Goal: Information Seeking & Learning: Learn about a topic

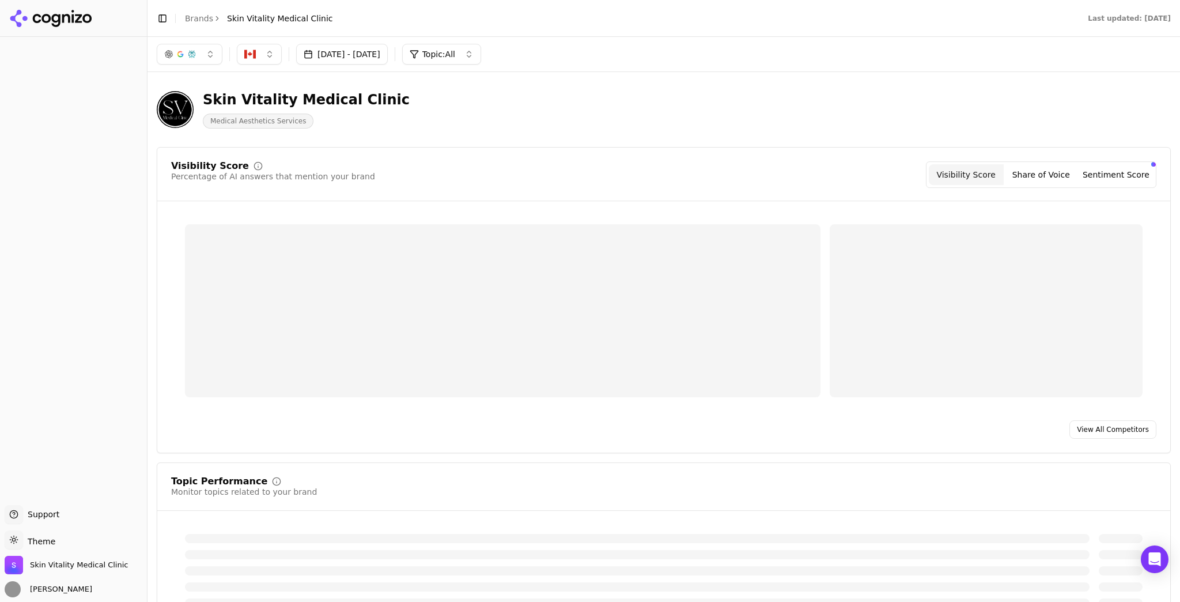
click at [322, 51] on button "[DATE] - [DATE]" at bounding box center [342, 54] width 92 height 21
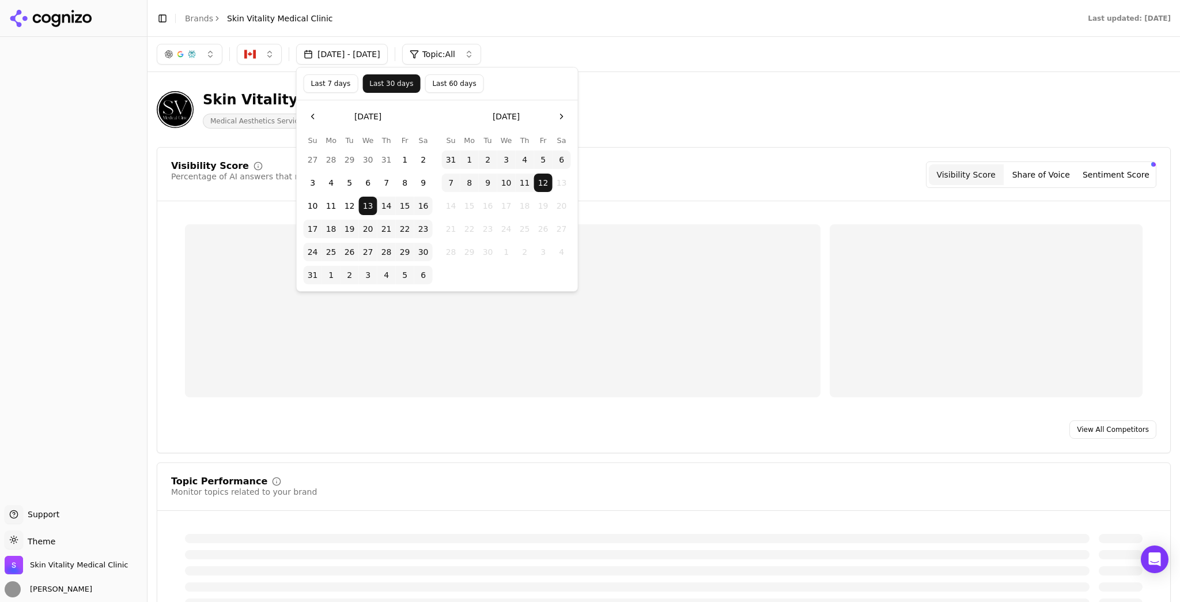
click at [342, 83] on button "Last 7 days" at bounding box center [331, 83] width 55 height 18
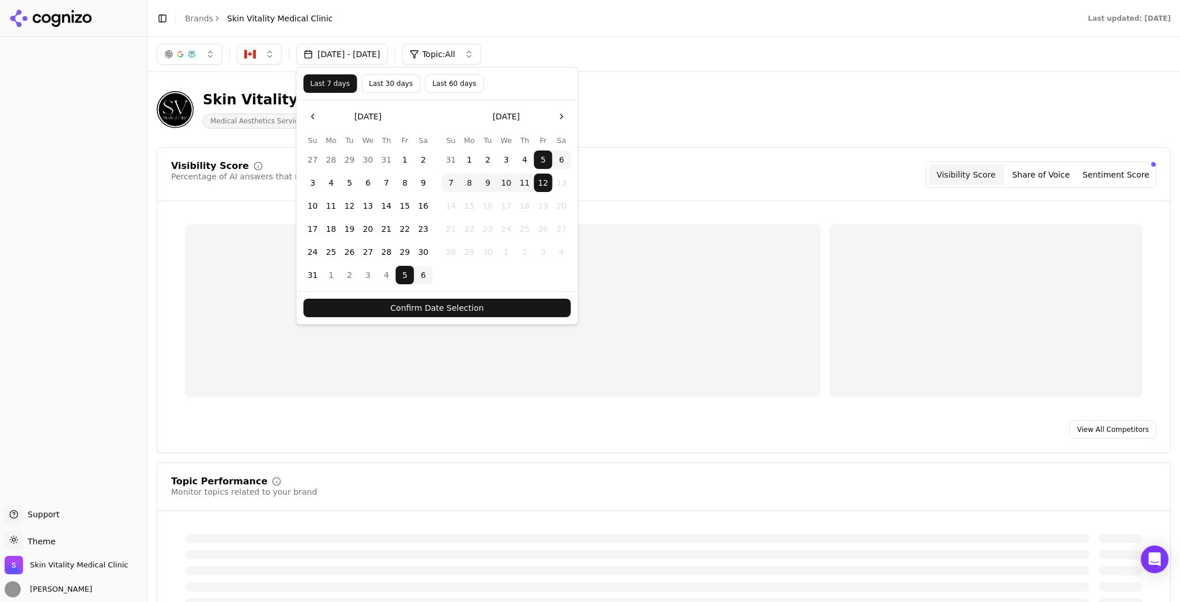
click at [522, 301] on button "Confirm Date Selection" at bounding box center [437, 308] width 267 height 18
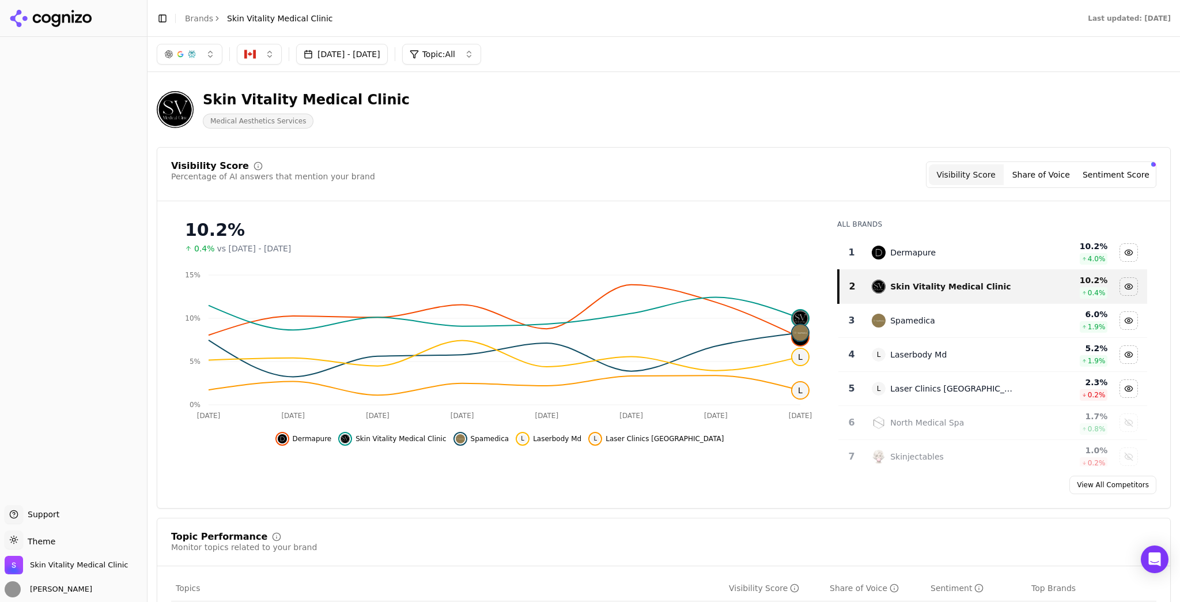
click at [1086, 171] on button "Sentiment Score" at bounding box center [1116, 174] width 75 height 21
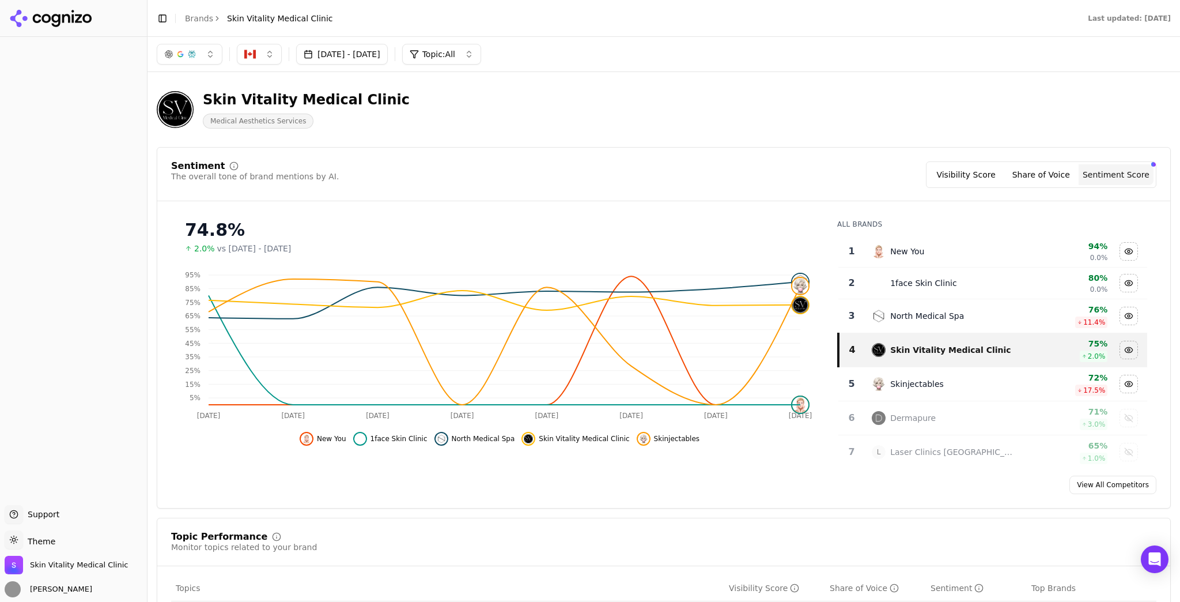
click at [963, 173] on button "Visibility Score" at bounding box center [966, 174] width 75 height 21
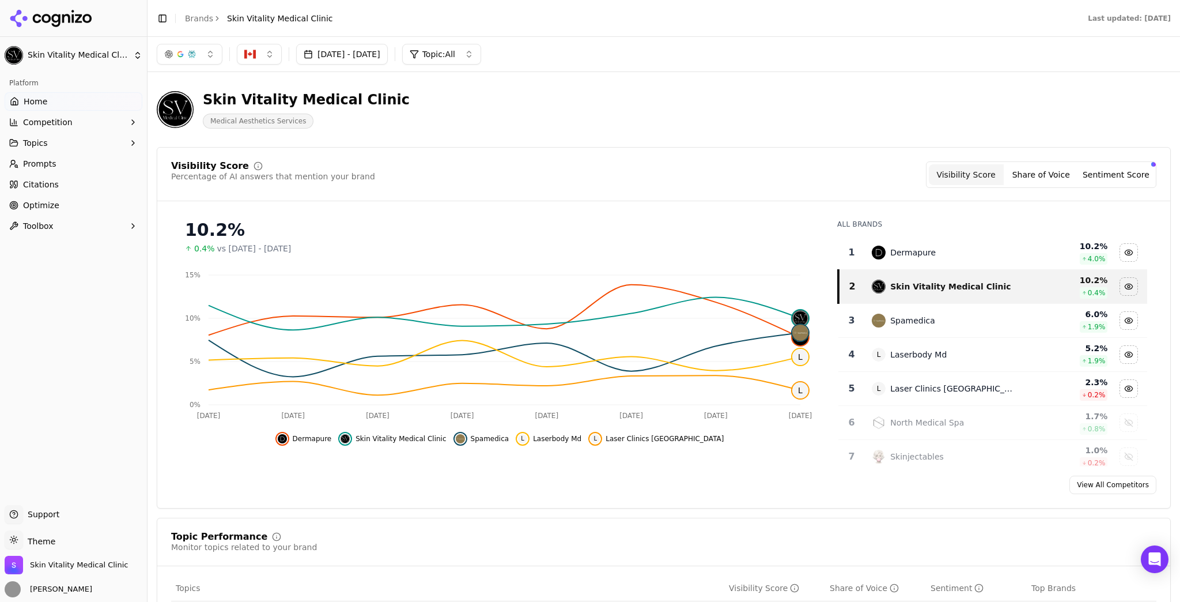
click at [384, 56] on button "[DATE] - [DATE]" at bounding box center [342, 54] width 92 height 21
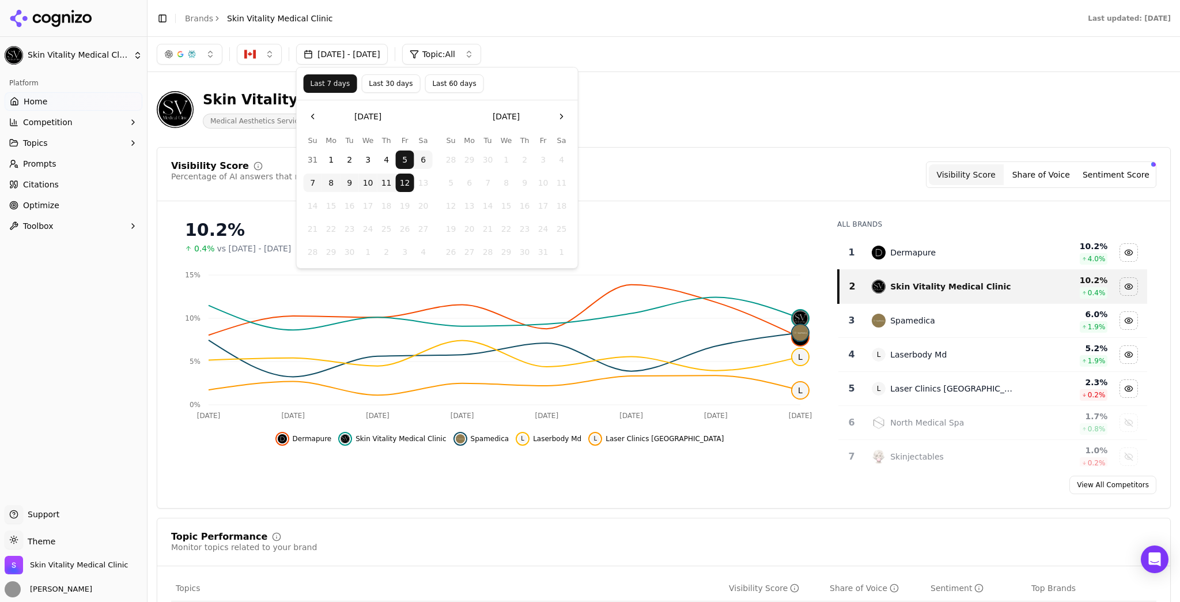
click at [312, 184] on button "7" at bounding box center [313, 182] width 18 height 18
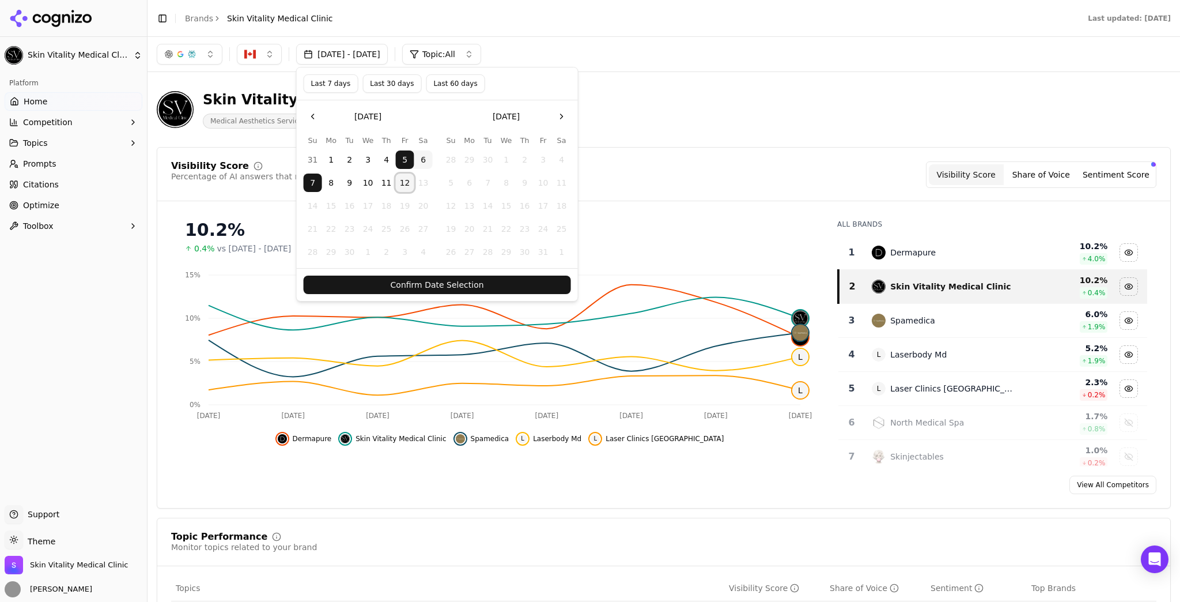
click at [409, 184] on button "12" at bounding box center [405, 182] width 18 height 18
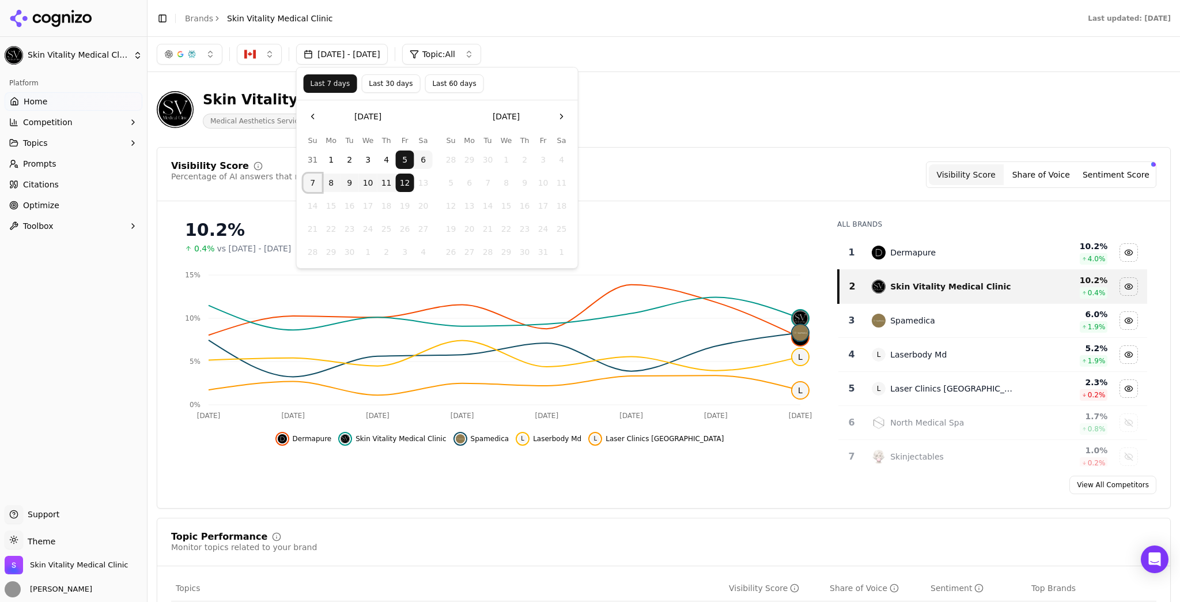
click at [304, 183] on button "7" at bounding box center [313, 182] width 18 height 18
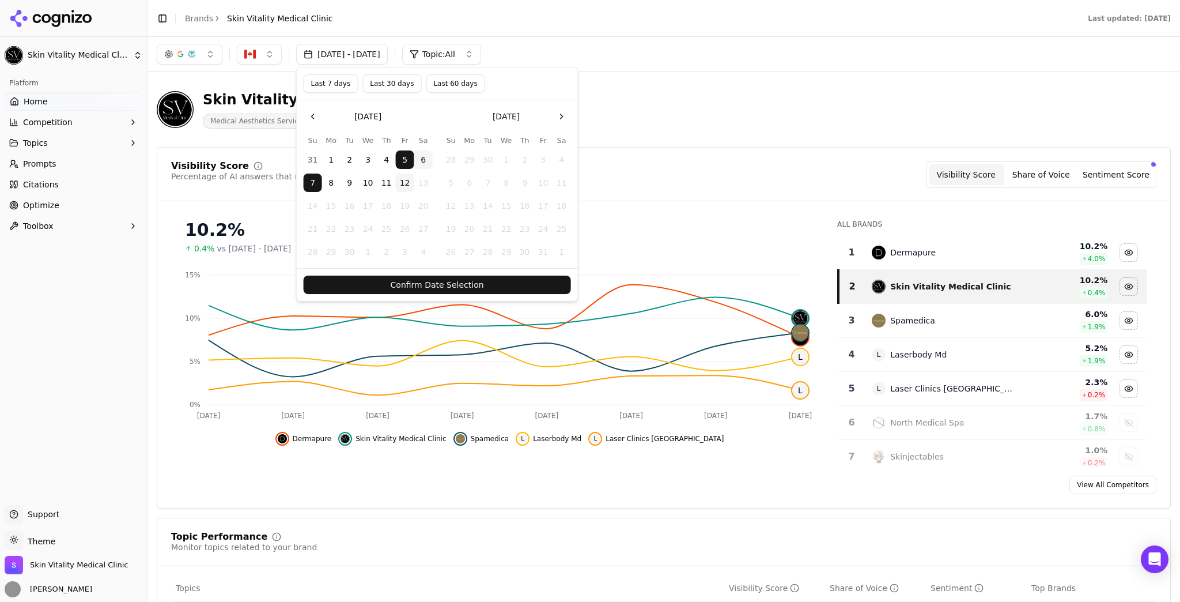
click at [562, 120] on button "Go to the Next Month" at bounding box center [562, 116] width 18 height 18
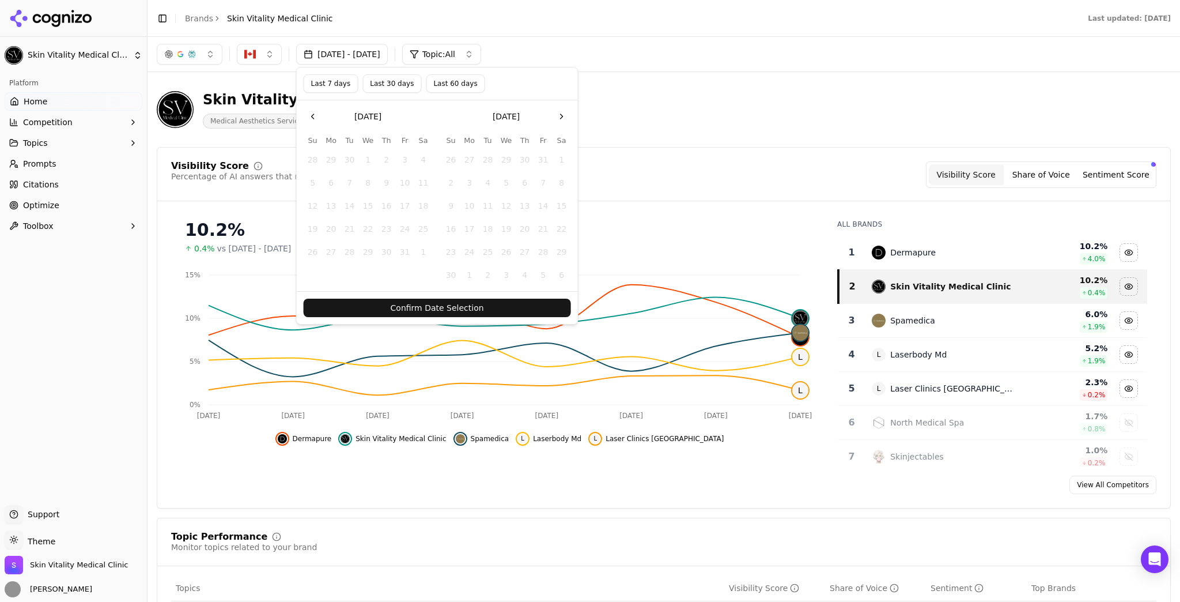
click at [312, 125] on button "Go to the Previous Month" at bounding box center [313, 116] width 18 height 18
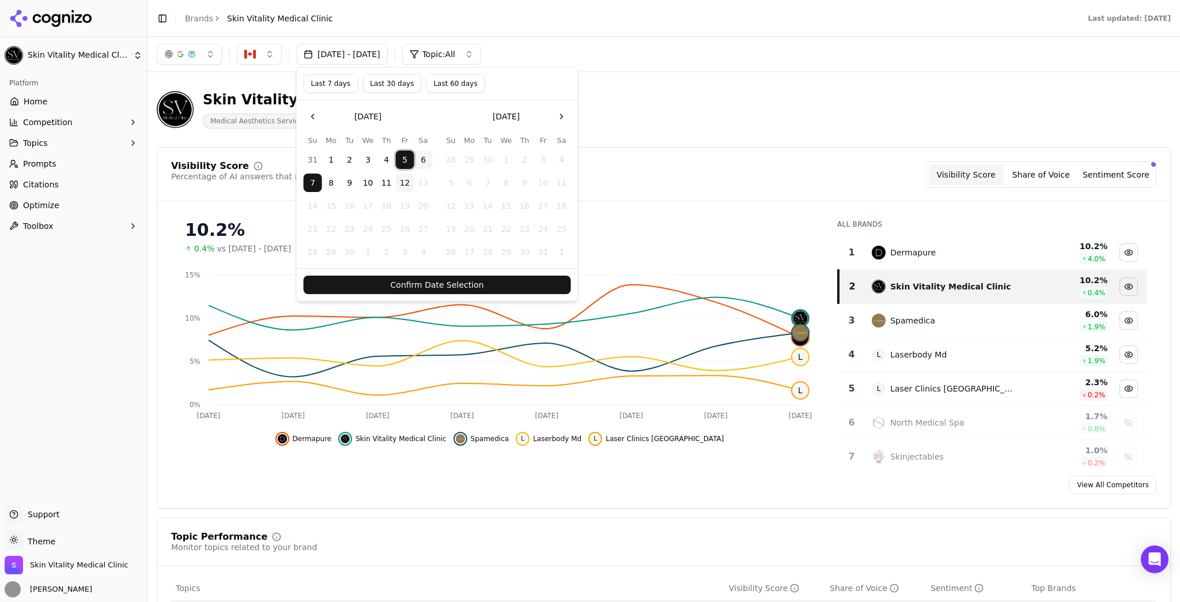
click at [413, 159] on button "5" at bounding box center [405, 159] width 18 height 18
click at [424, 167] on button "6" at bounding box center [423, 159] width 18 height 18
click at [422, 191] on tbody "31 1 2 3 4 5 6 7 8 9 10 11 12 13 14 15 16 17 18 19 20 21 22 23 24 25 26 27 28 2…" at bounding box center [368, 203] width 129 height 115
click at [312, 189] on button "7" at bounding box center [313, 182] width 18 height 18
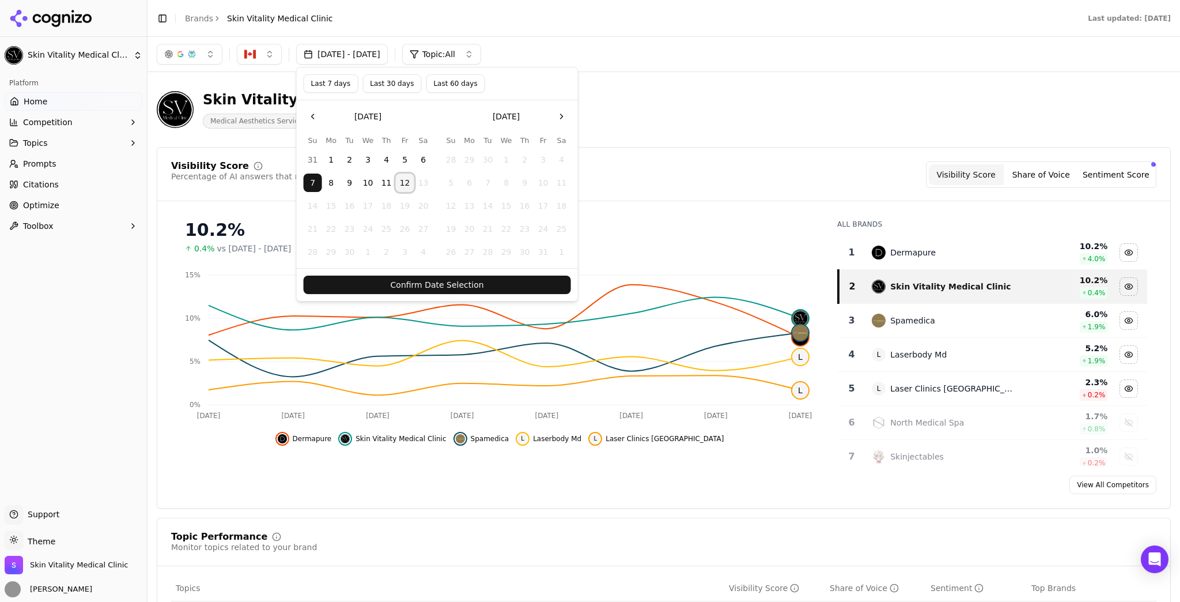
click at [405, 184] on button "12" at bounding box center [405, 182] width 18 height 18
click at [421, 284] on button "Confirm Date Selection" at bounding box center [437, 285] width 267 height 18
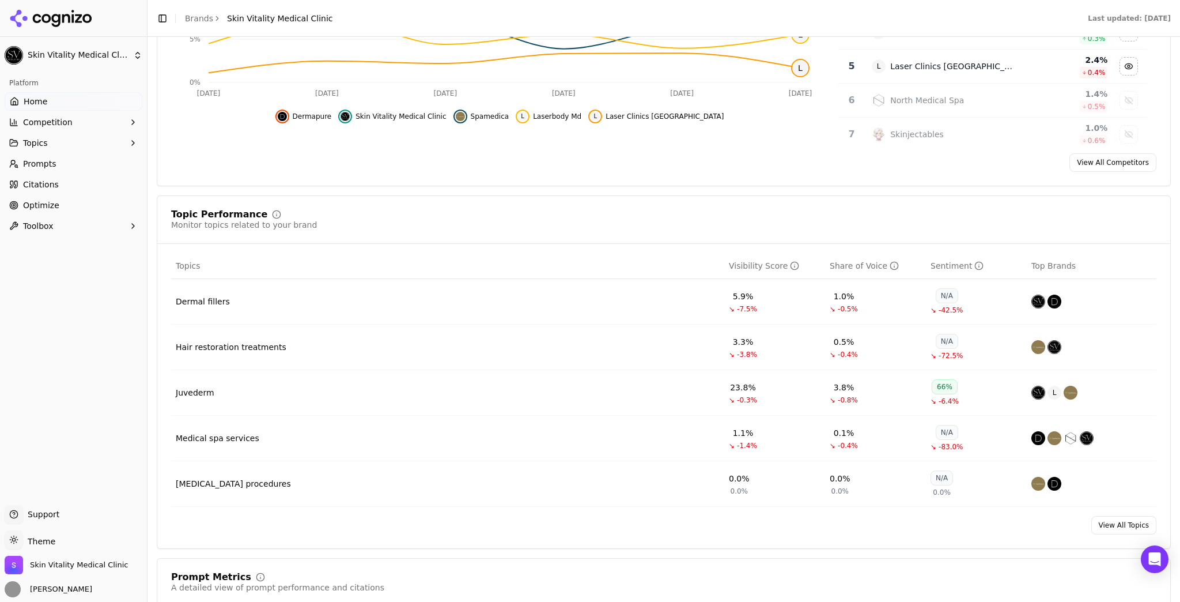
scroll to position [323, 0]
click at [729, 265] on div "Visibility Score" at bounding box center [764, 265] width 70 height 12
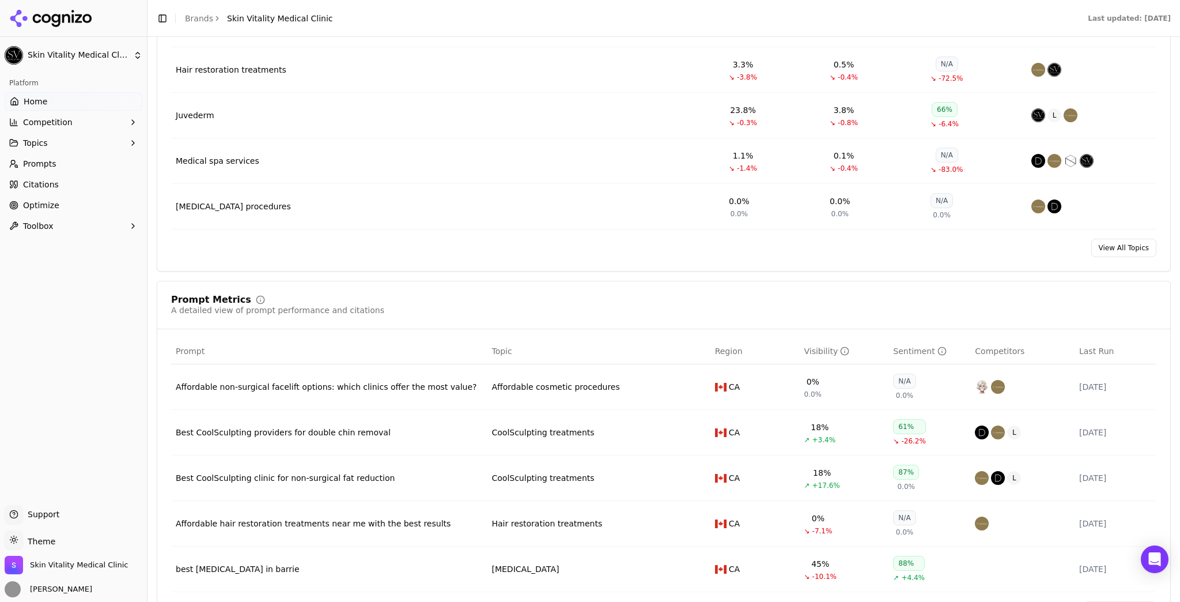
scroll to position [646, 0]
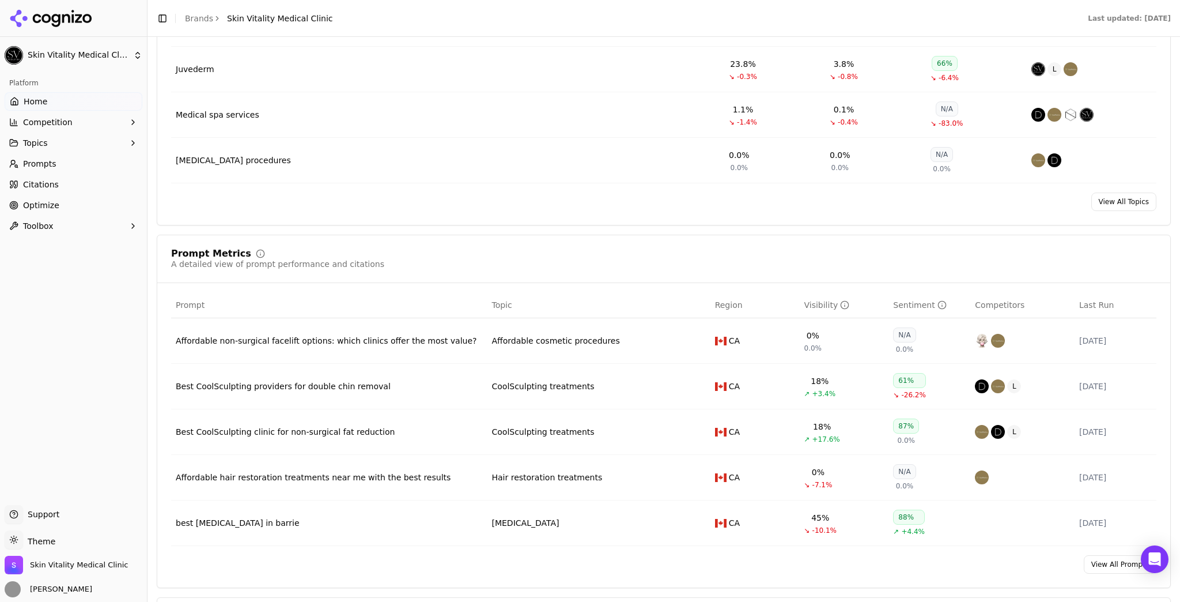
click at [91, 149] on button "Topics" at bounding box center [74, 143] width 138 height 18
click at [88, 146] on button "Topics" at bounding box center [74, 143] width 138 height 18
click at [84, 171] on link "Prompts" at bounding box center [74, 163] width 138 height 18
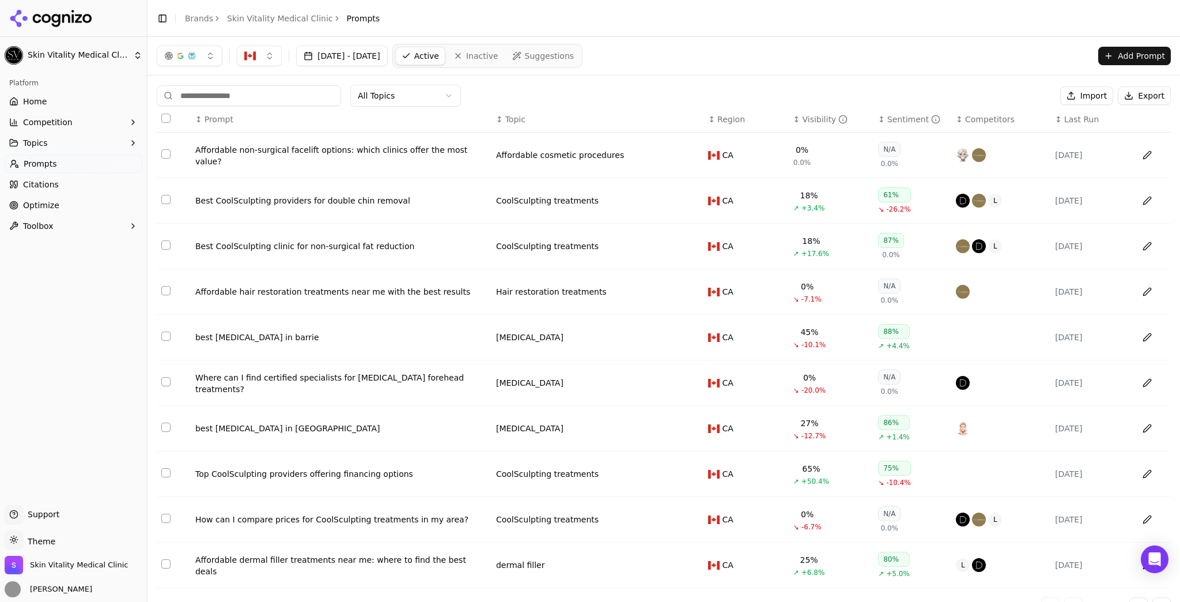
click at [797, 111] on th "↕ Visibility" at bounding box center [831, 120] width 85 height 26
click at [799, 127] on th "↕ Visibility" at bounding box center [831, 120] width 85 height 26
click at [802, 123] on div "Visibility" at bounding box center [825, 120] width 46 height 12
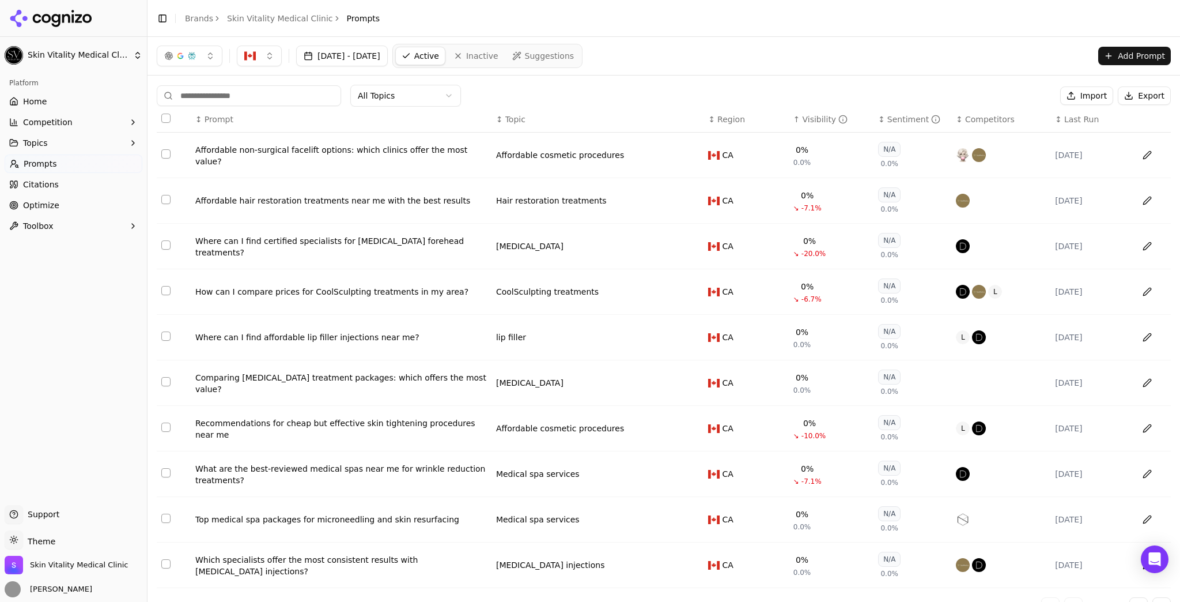
click at [802, 123] on div "Visibility" at bounding box center [825, 120] width 46 height 12
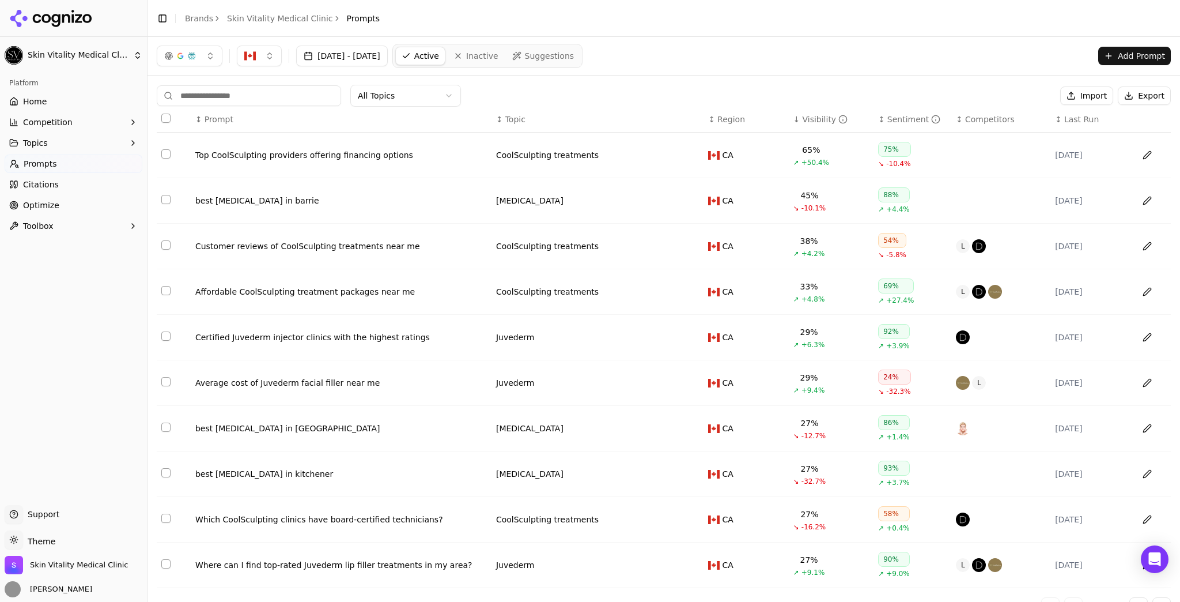
click at [85, 134] on button "Topics" at bounding box center [74, 143] width 138 height 18
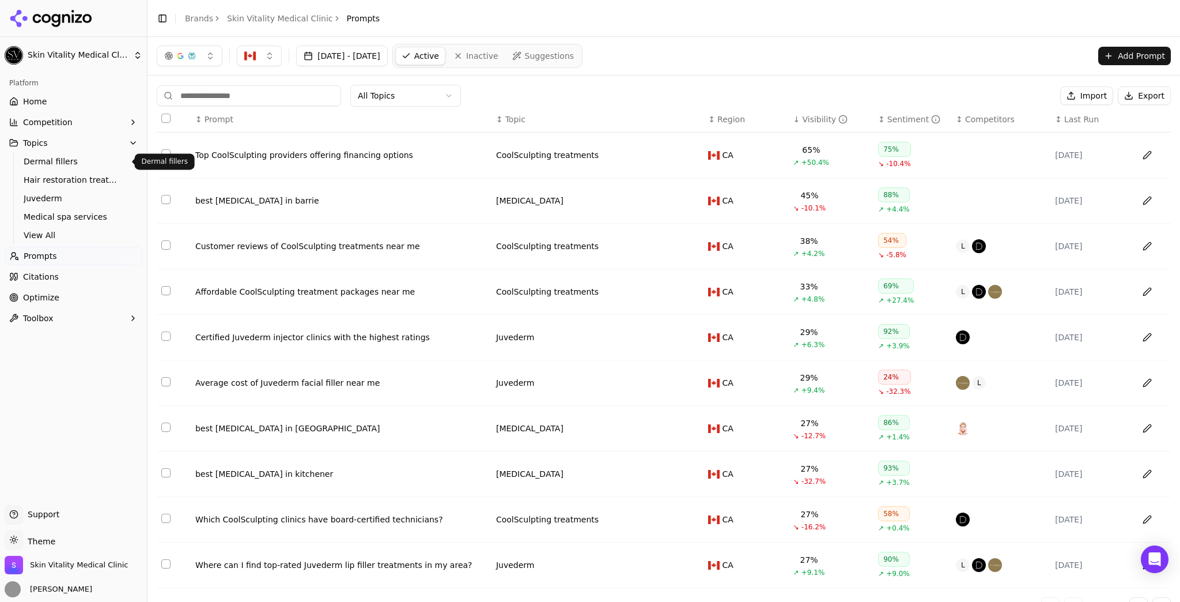
click at [99, 157] on span "Dermal fillers" at bounding box center [74, 162] width 100 height 12
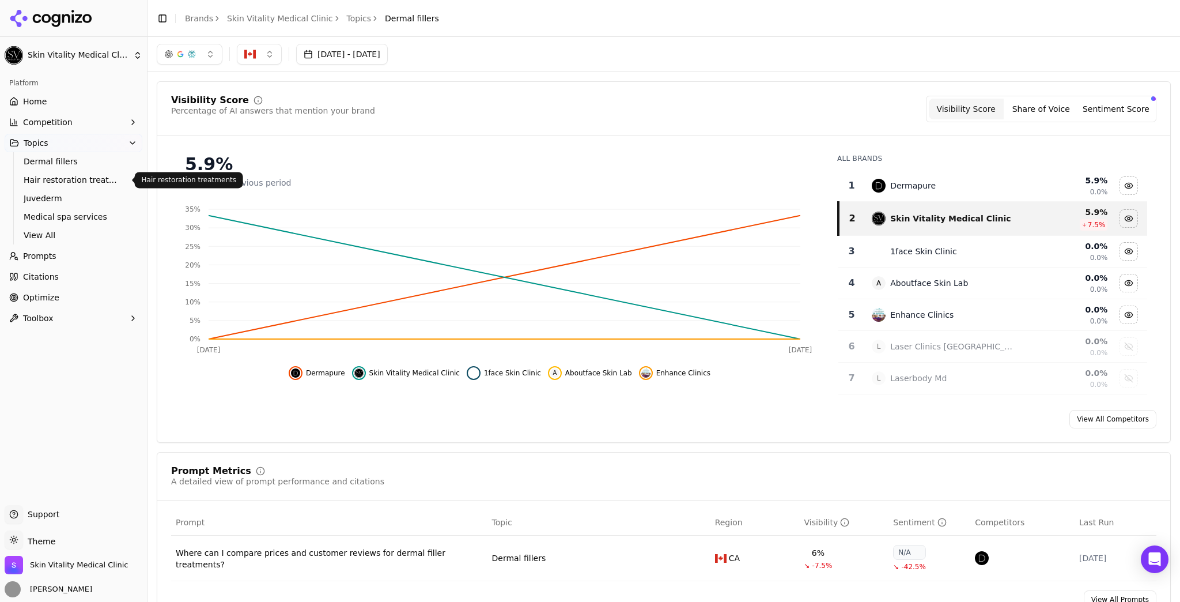
click at [97, 183] on span "Hair restoration treatments" at bounding box center [74, 180] width 100 height 12
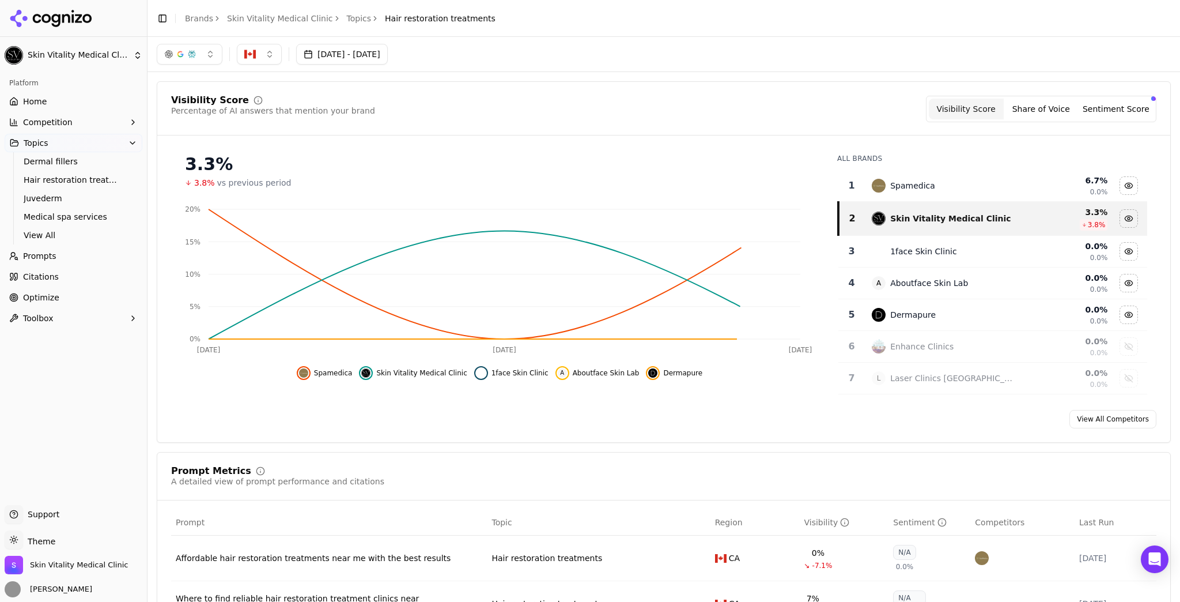
click at [88, 208] on ul "Dermal fillers Hair restoration treatments Juvederm Medical spa services View A…" at bounding box center [74, 198] width 122 height 92
click at [56, 202] on span "Juvederm" at bounding box center [74, 199] width 100 height 12
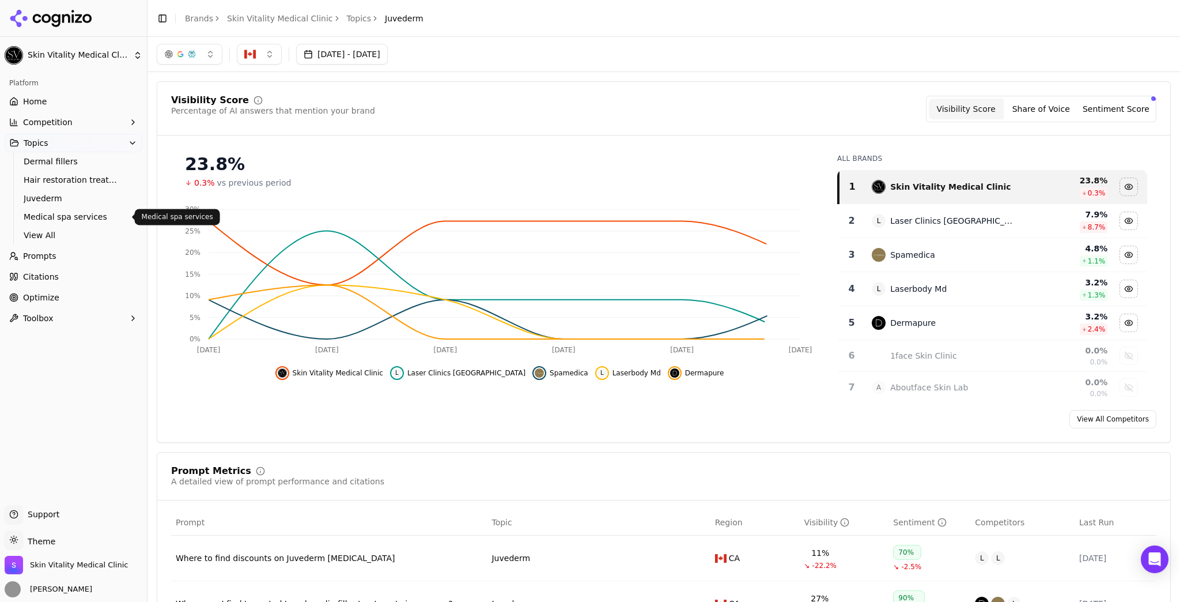
click at [60, 224] on link "Medical spa services" at bounding box center [74, 217] width 110 height 16
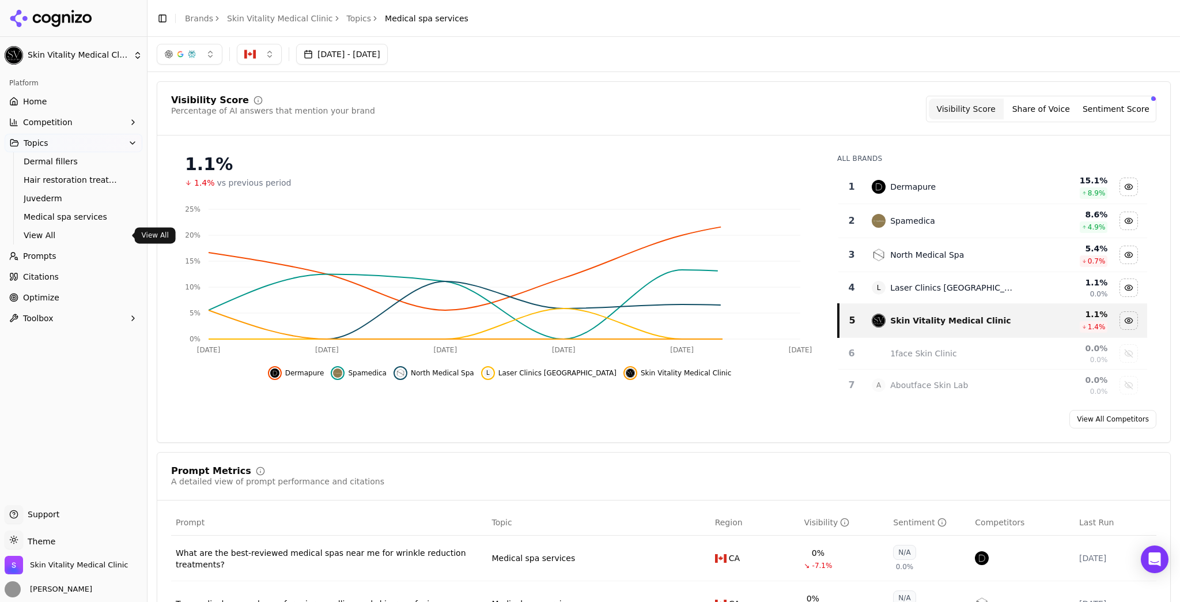
click at [54, 241] on link "View All" at bounding box center [74, 235] width 110 height 16
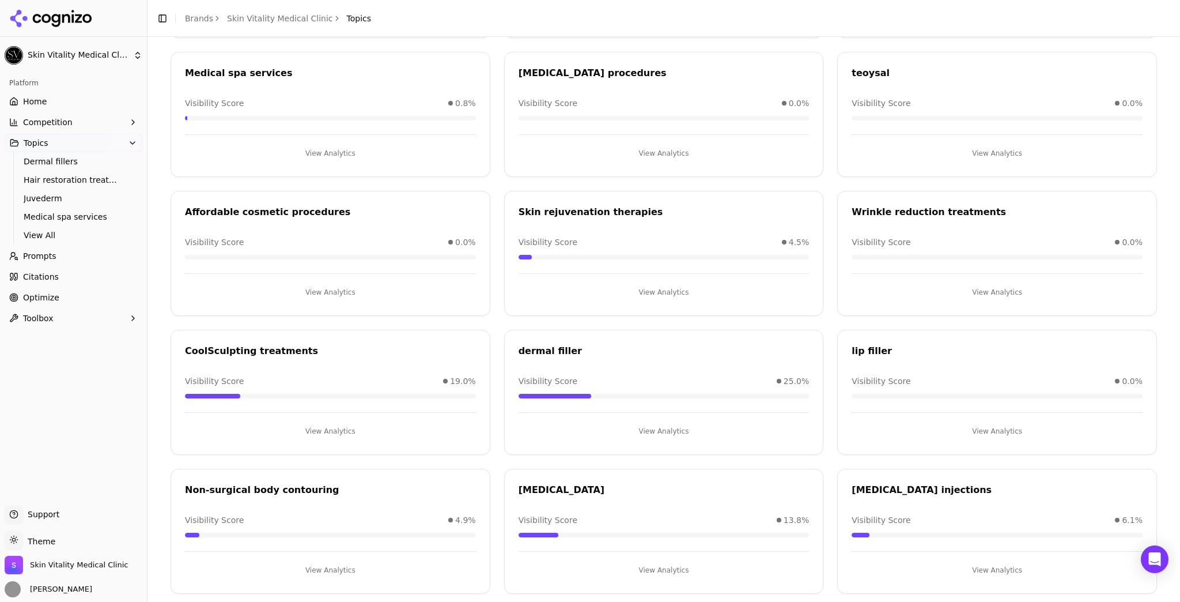
scroll to position [222, 0]
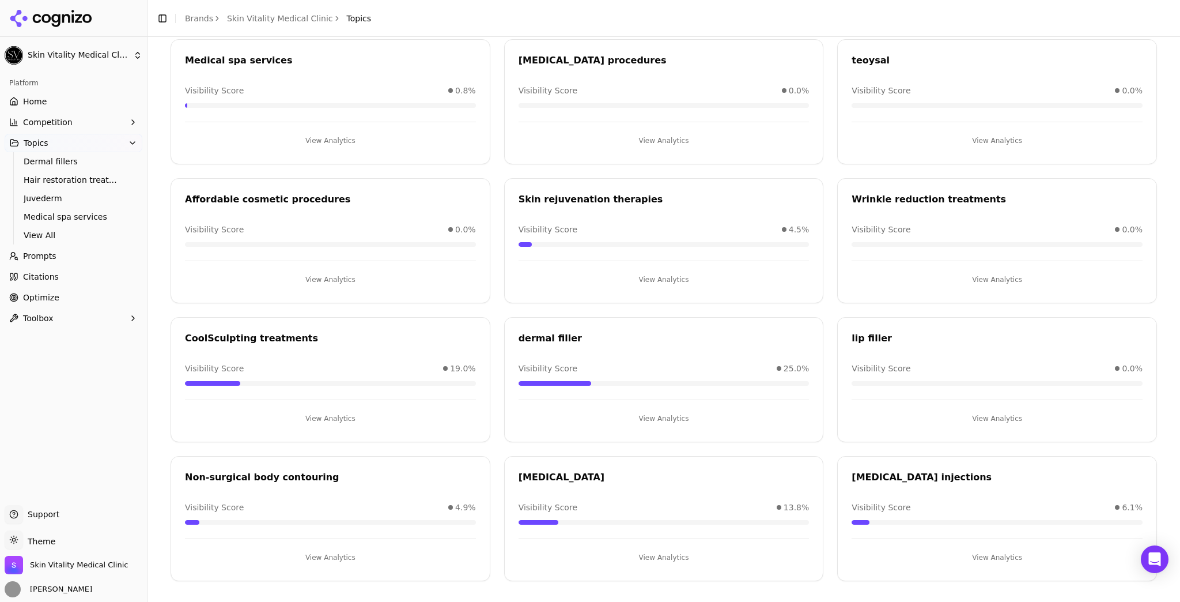
click at [666, 556] on button "View Analytics" at bounding box center [664, 557] width 291 height 18
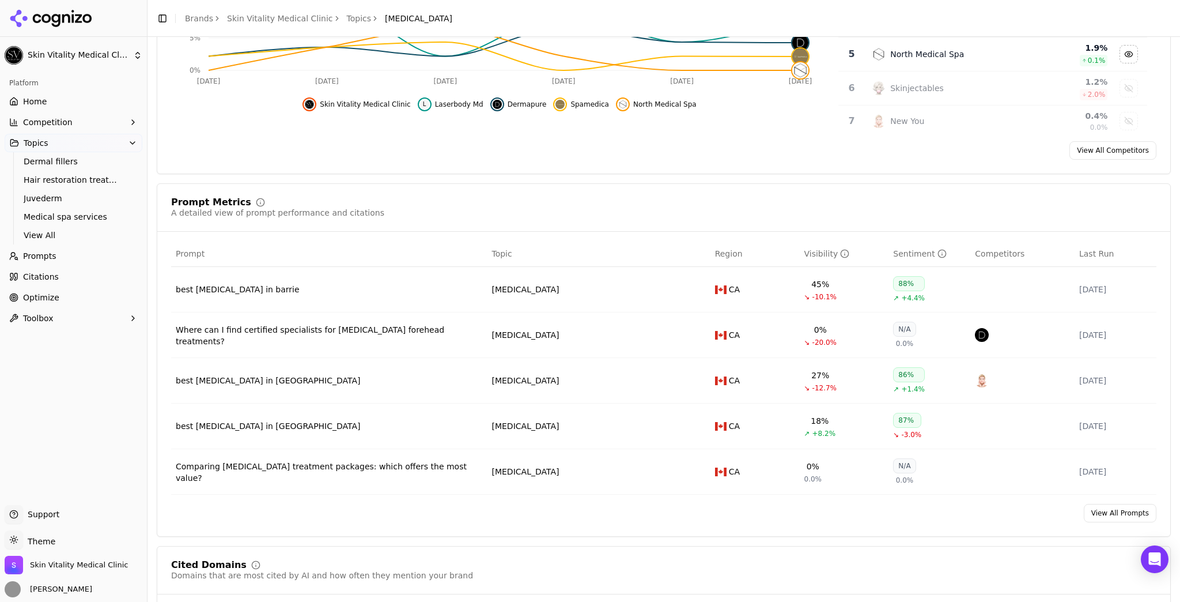
scroll to position [277, 0]
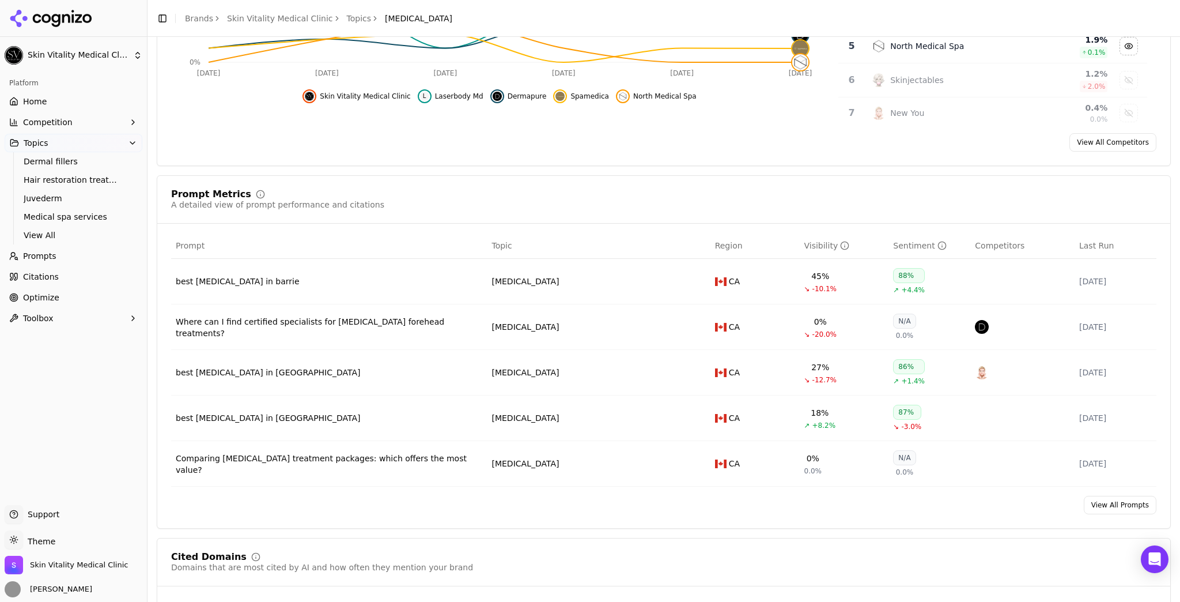
drag, startPoint x: 67, startPoint y: 103, endPoint x: 164, endPoint y: 115, distance: 97.6
click at [67, 103] on link "Home" at bounding box center [74, 101] width 138 height 18
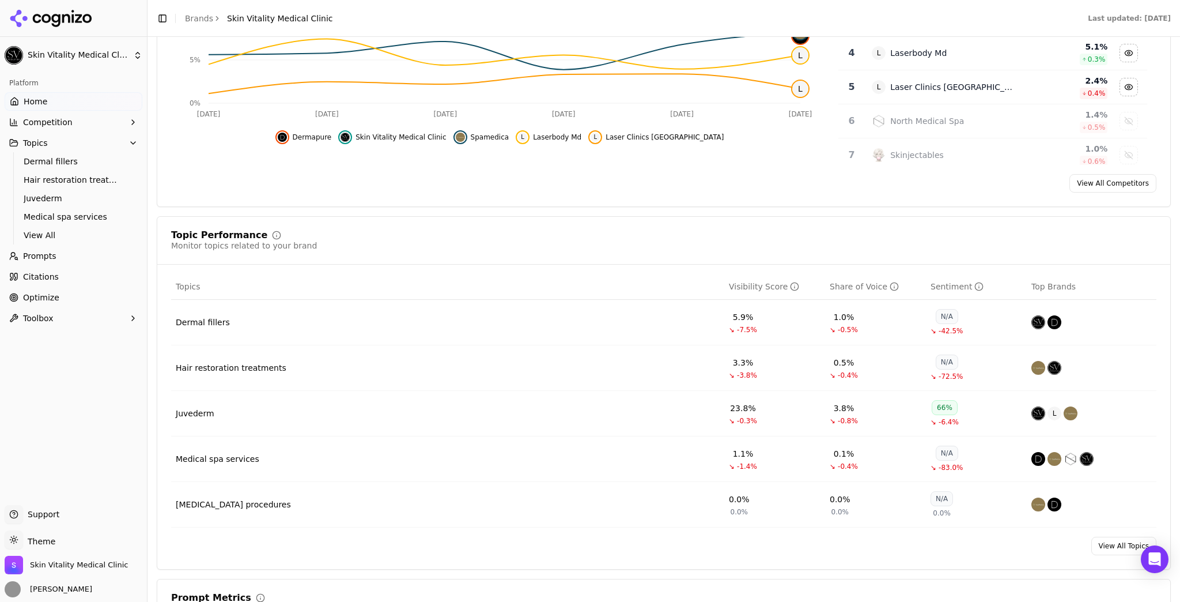
scroll to position [369, 0]
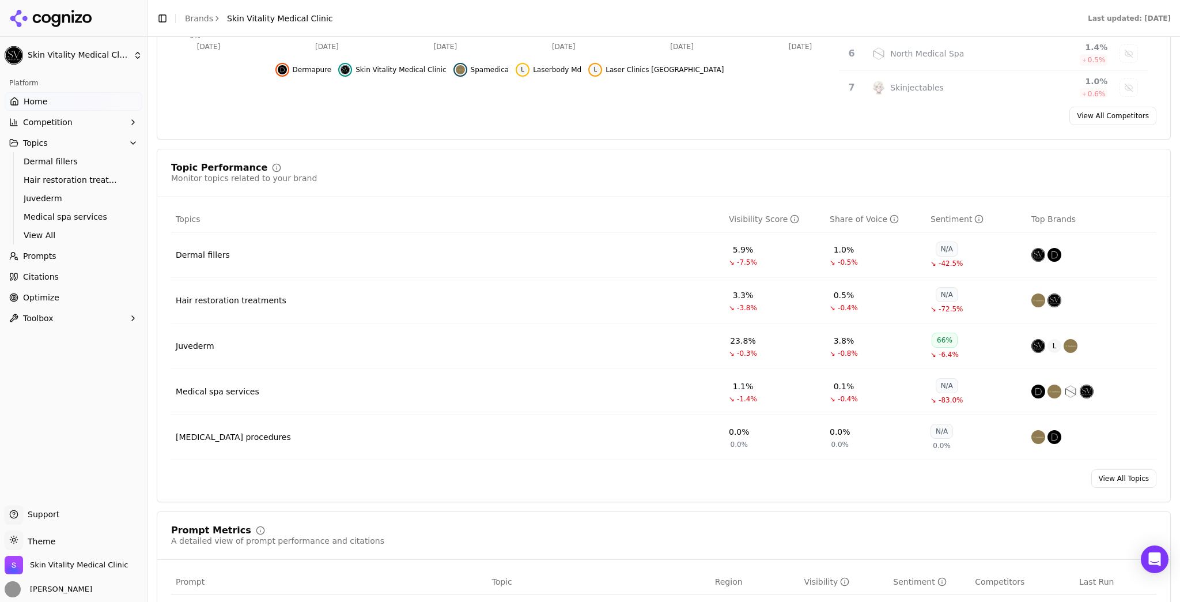
click at [1111, 474] on link "View All Topics" at bounding box center [1124, 478] width 65 height 18
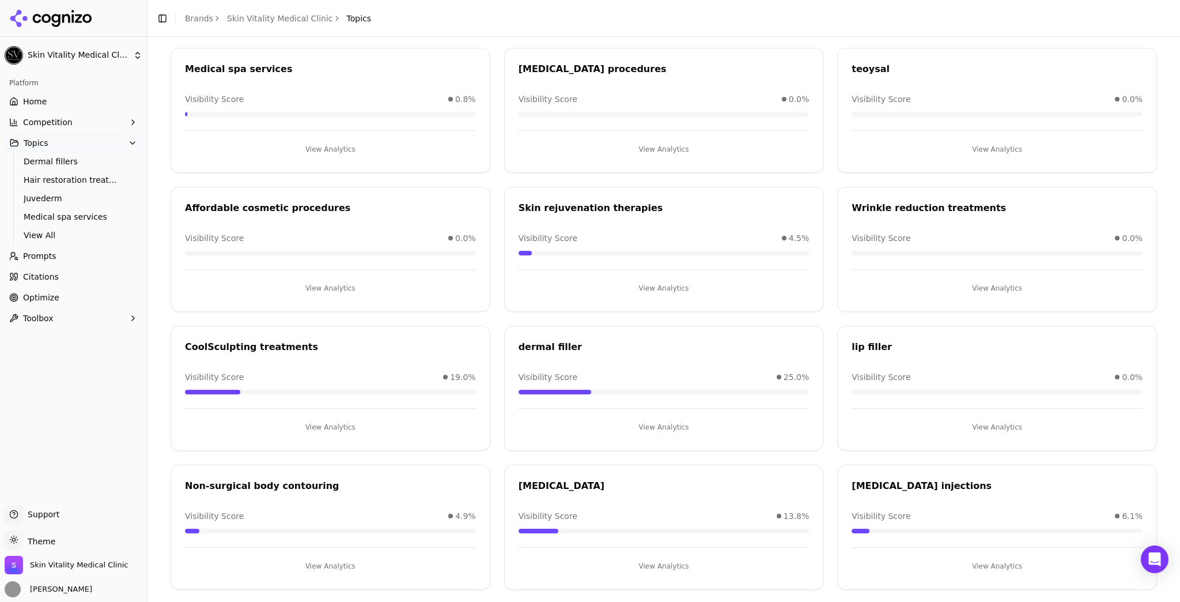
scroll to position [222, 0]
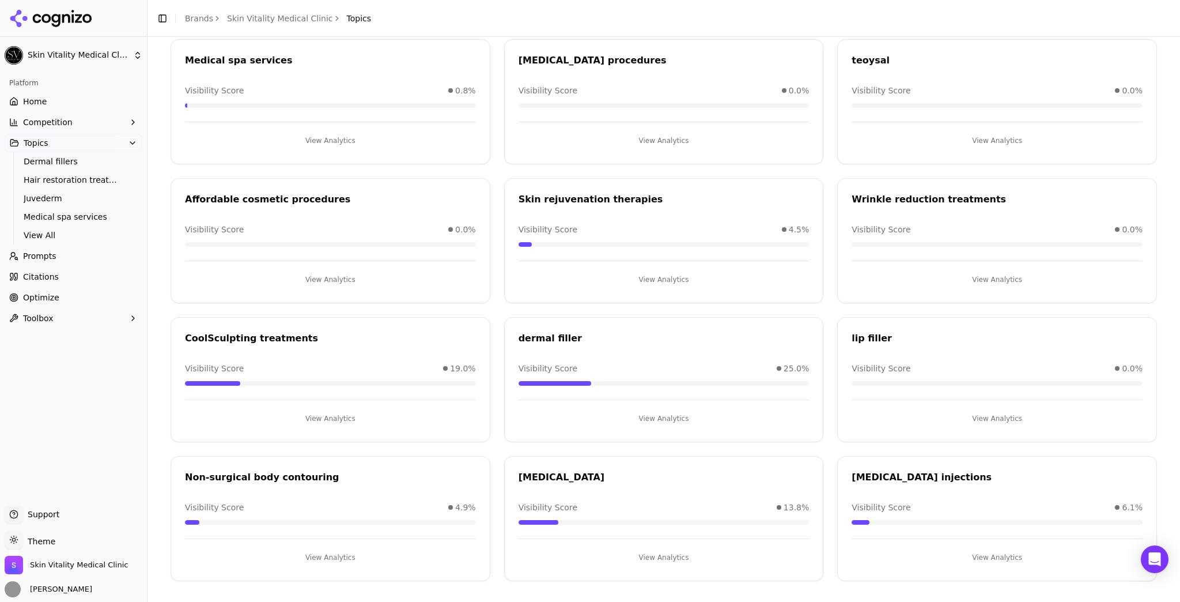
click at [344, 417] on button "View Analytics" at bounding box center [330, 418] width 291 height 18
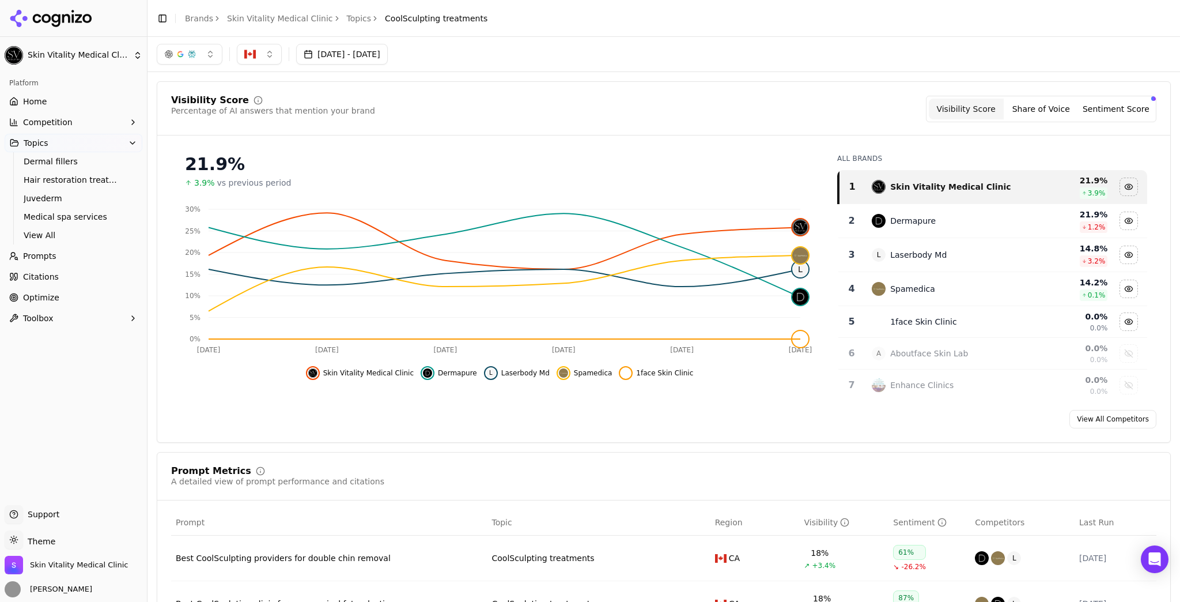
drag, startPoint x: 22, startPoint y: 101, endPoint x: 736, endPoint y: 182, distance: 718.8
click at [22, 101] on link "Home" at bounding box center [74, 101] width 138 height 18
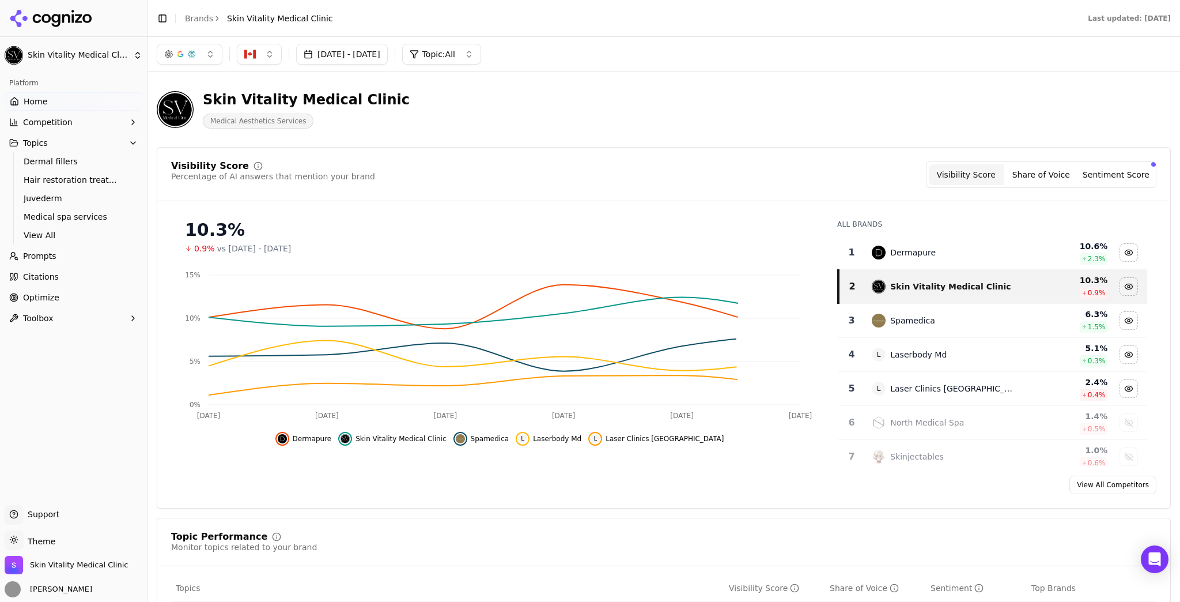
click at [1140, 176] on button "Sentiment Score" at bounding box center [1116, 174] width 75 height 21
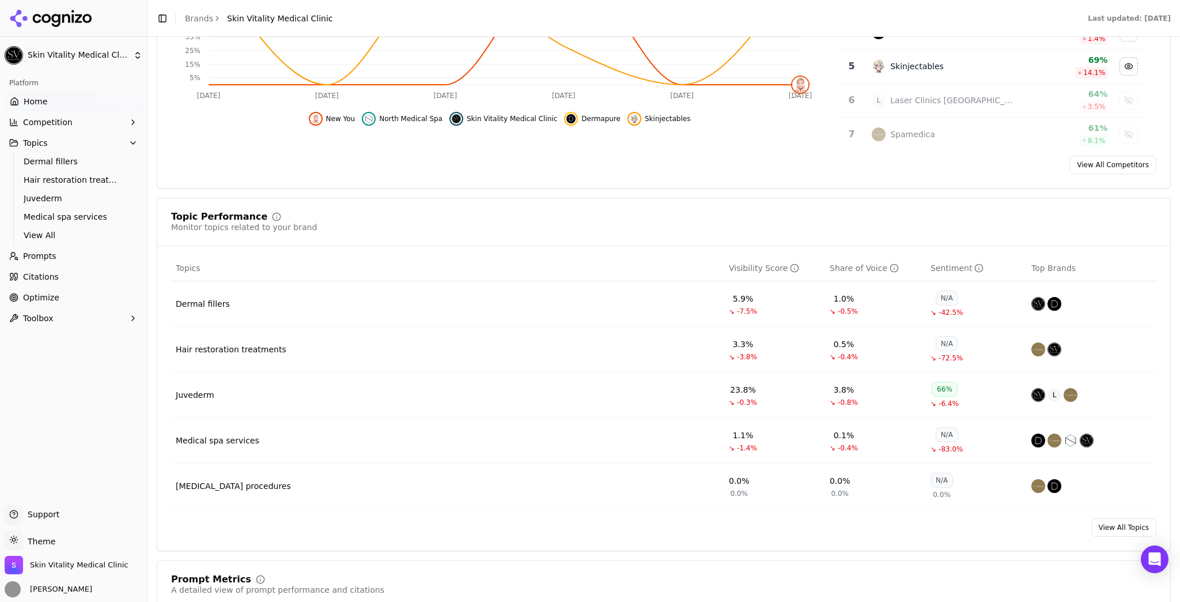
scroll to position [461, 0]
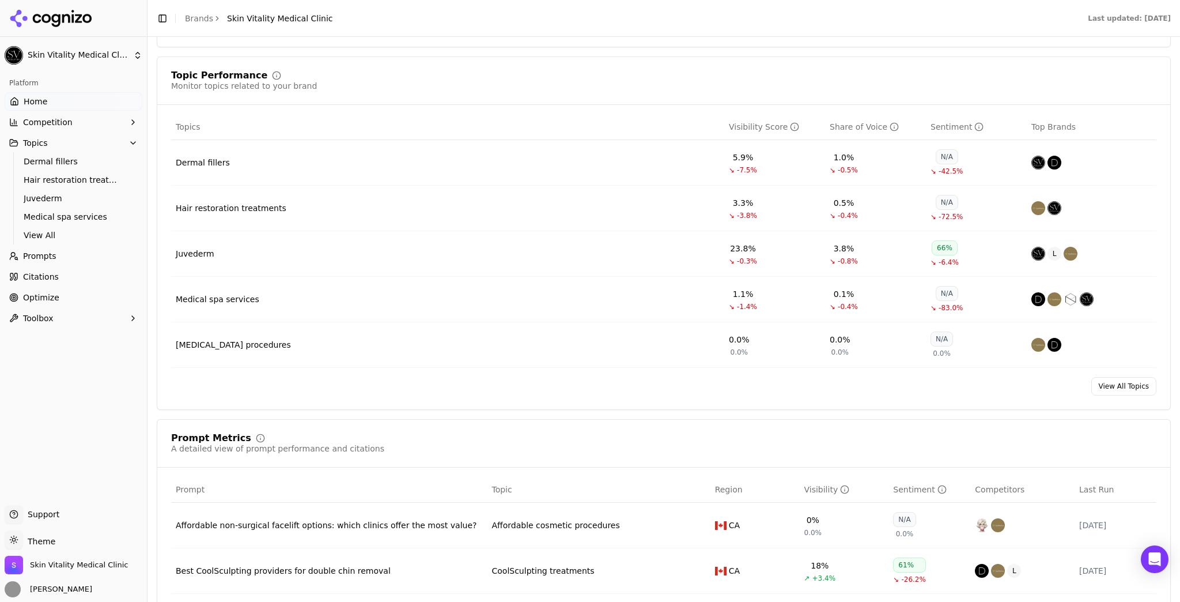
click at [86, 262] on link "Prompts" at bounding box center [74, 256] width 138 height 18
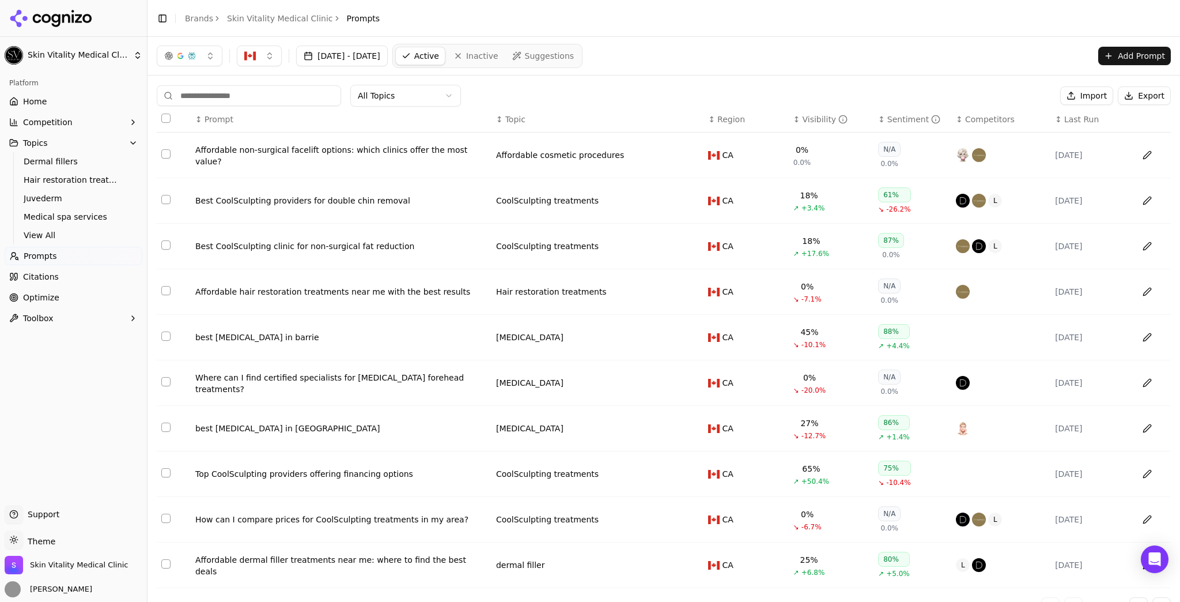
click at [888, 118] on div "Sentiment" at bounding box center [914, 120] width 53 height 12
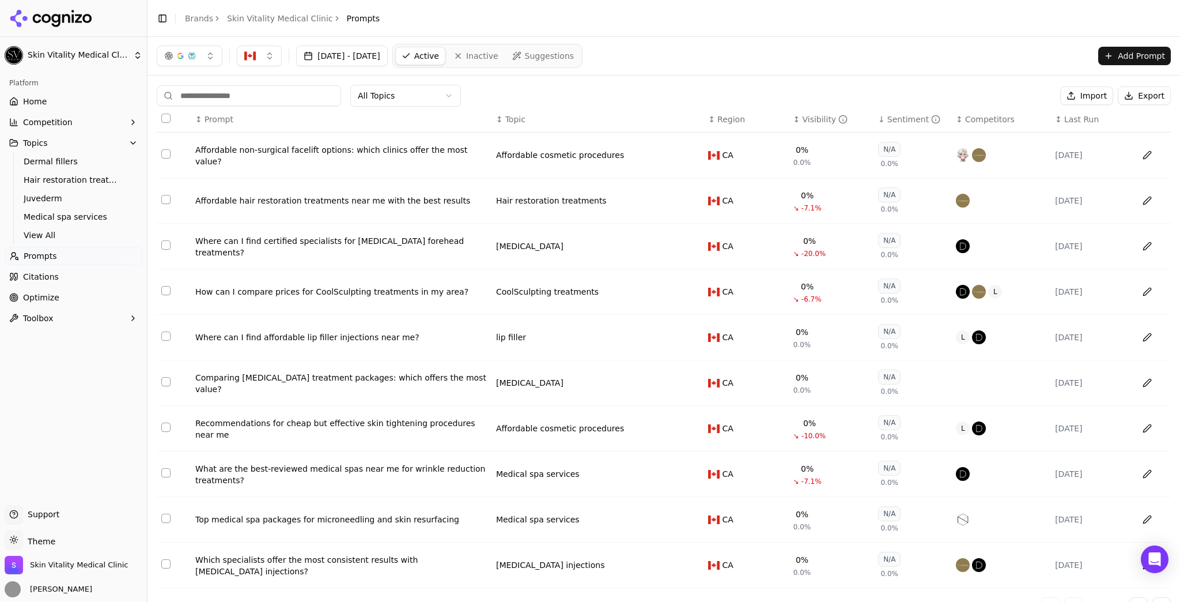
click at [888, 118] on div "Sentiment" at bounding box center [914, 120] width 53 height 12
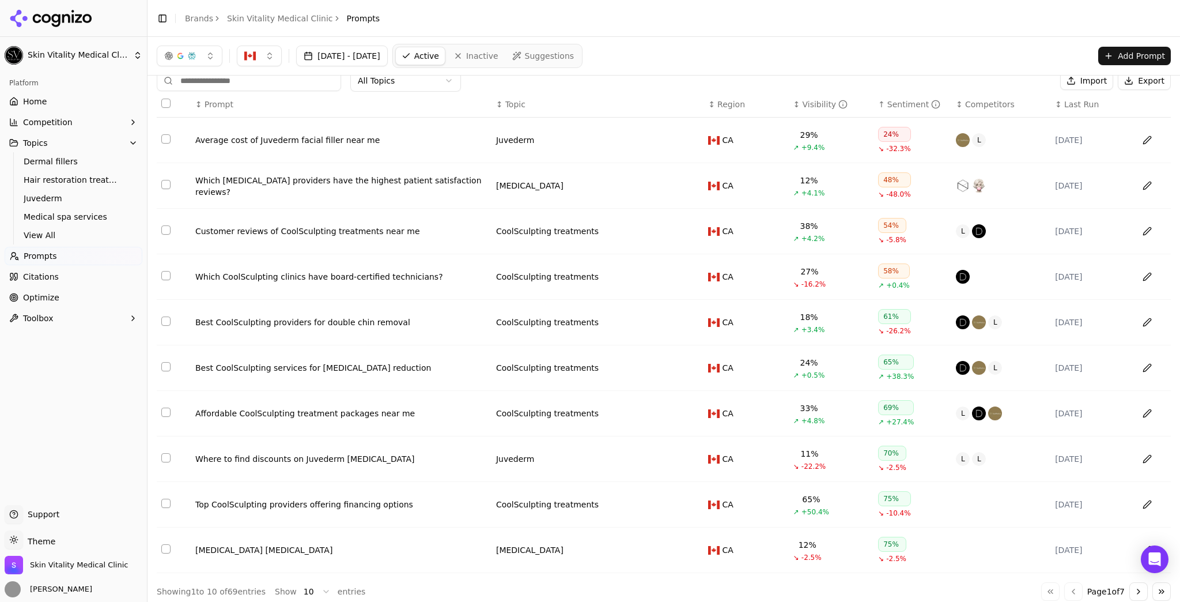
scroll to position [23, 0]
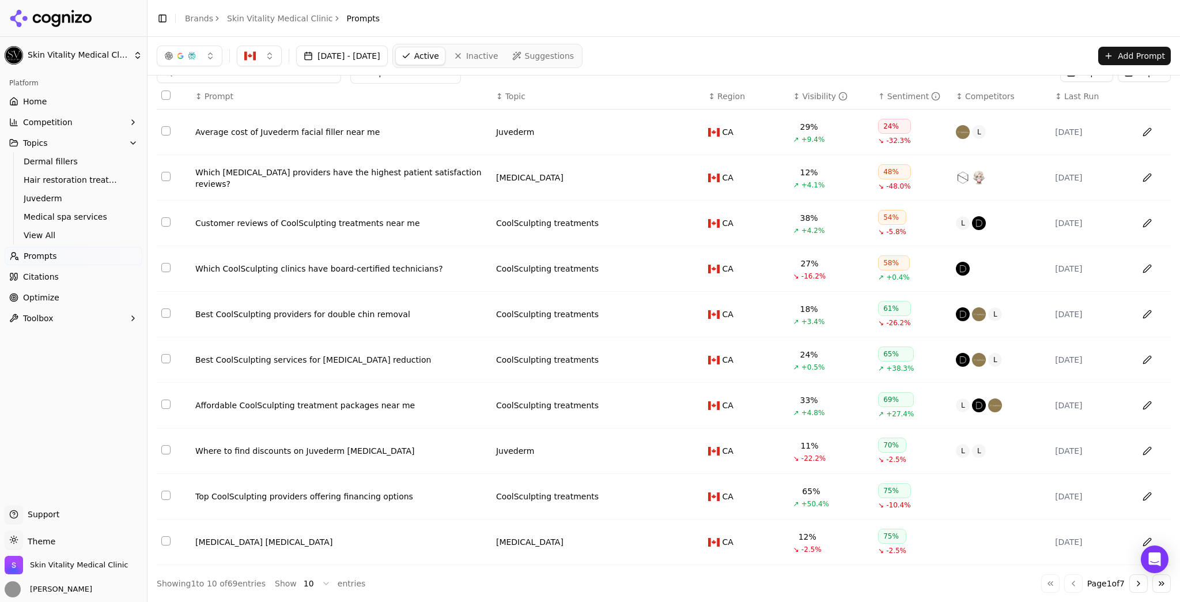
click at [1130, 579] on button "Go to next page" at bounding box center [1139, 583] width 18 height 18
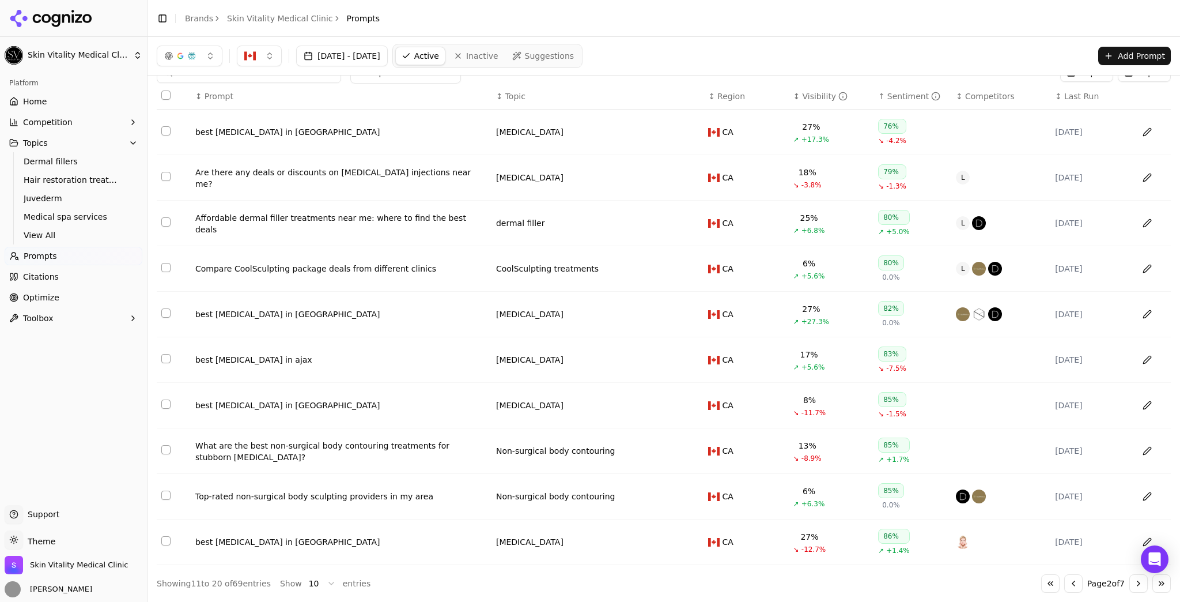
click at [63, 108] on link "Home" at bounding box center [74, 101] width 138 height 18
